Goal: Information Seeking & Learning: Learn about a topic

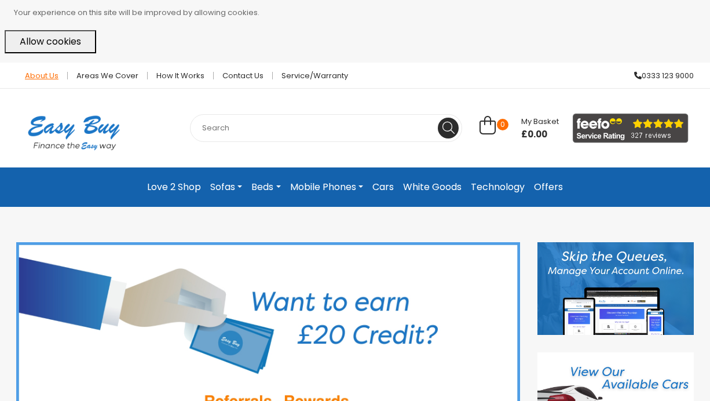
click at [49, 72] on link "About Us" at bounding box center [42, 76] width 52 height 8
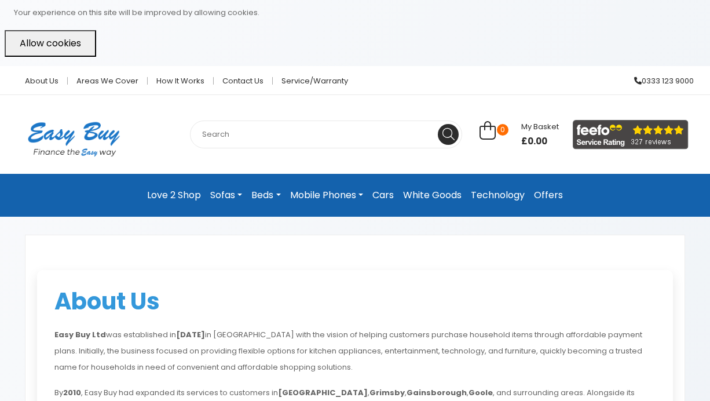
click at [49, 72] on li "About Us" at bounding box center [42, 80] width 52 height 29
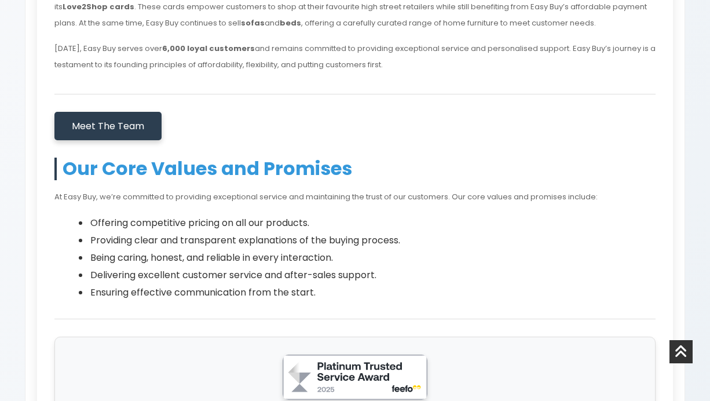
scroll to position [525, 0]
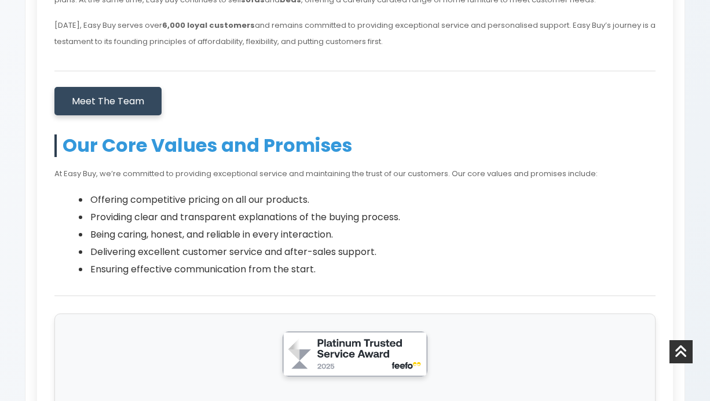
click at [112, 98] on span "Meet The Team" at bounding box center [108, 100] width 72 height 13
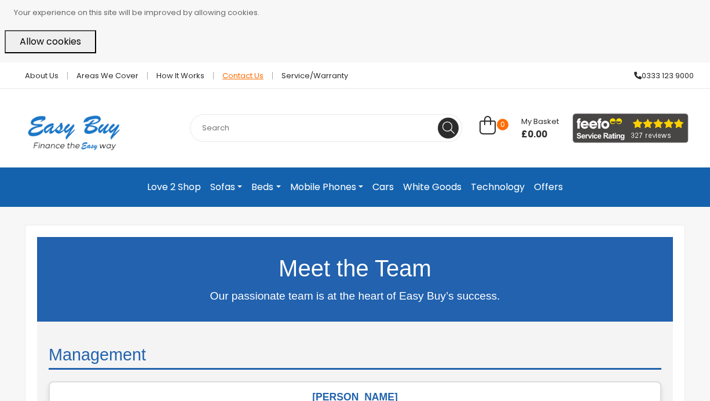
click at [237, 75] on link "Contact Us" at bounding box center [243, 76] width 59 height 8
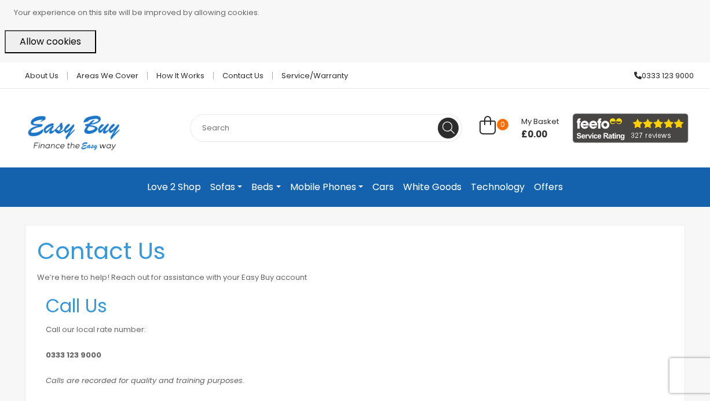
scroll to position [424, 0]
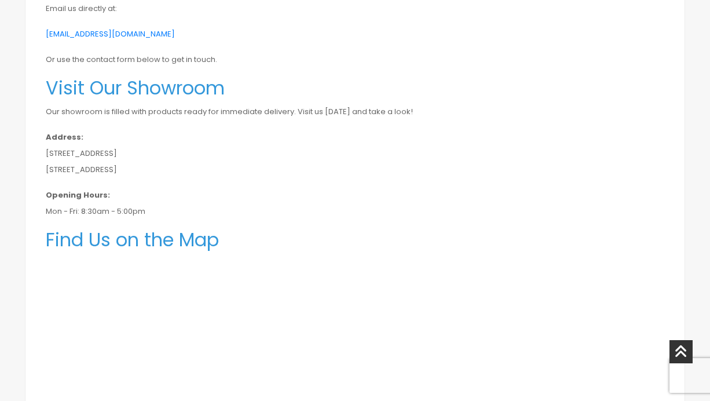
drag, startPoint x: 152, startPoint y: 171, endPoint x: 42, endPoint y: 89, distance: 136.9
copy div "Visit Our Showroom Our showroom is filled with products ready for immediate del…"
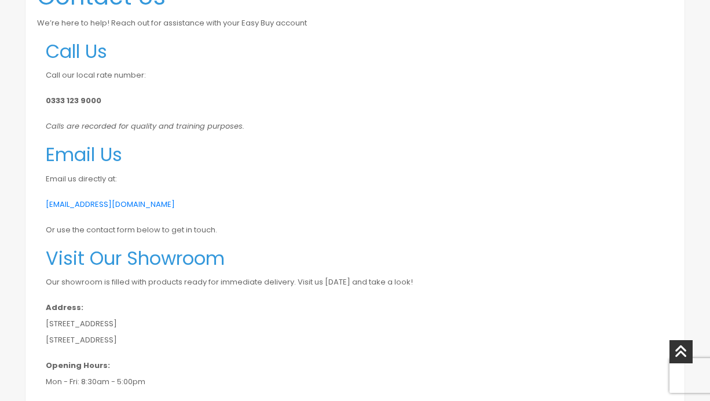
scroll to position [0, 0]
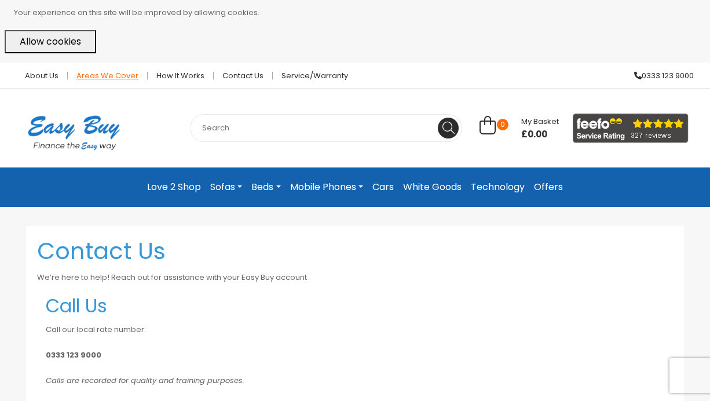
click at [119, 72] on link "Areas we cover" at bounding box center [108, 76] width 80 height 8
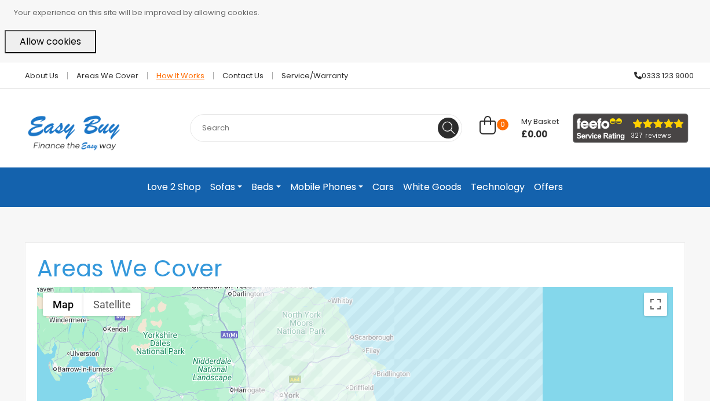
click at [195, 72] on link "How it works" at bounding box center [181, 76] width 66 height 8
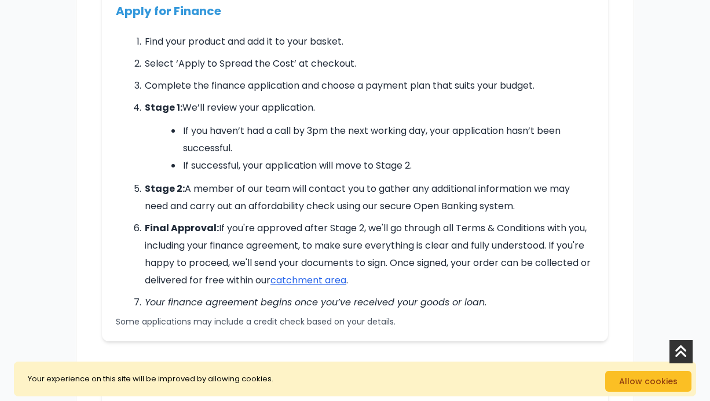
scroll to position [184, 0]
